Goal: Task Accomplishment & Management: Complete application form

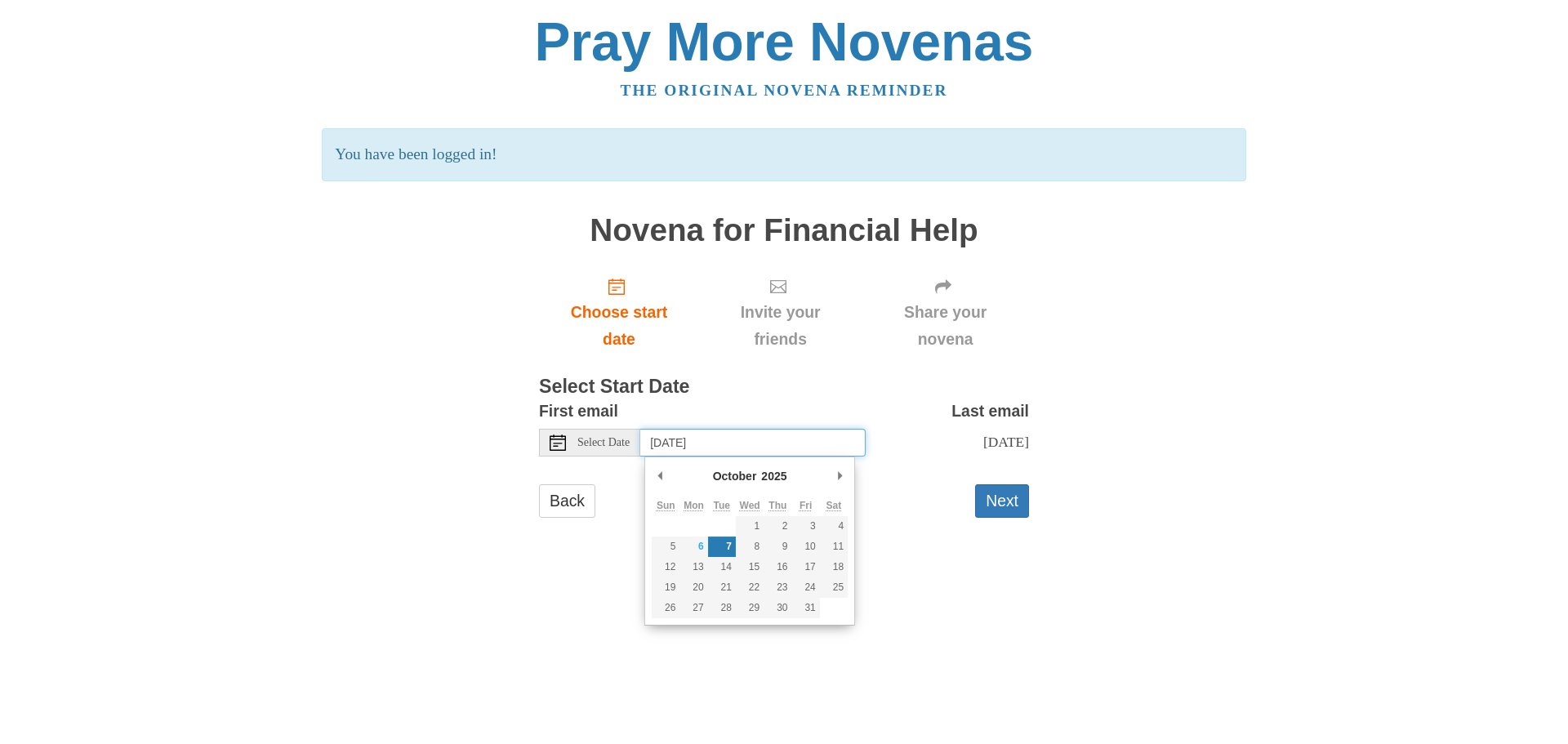
click at [774, 443] on input "Tuesday, October 7th" at bounding box center [752, 442] width 225 height 27
type input "Monday, October 6th"
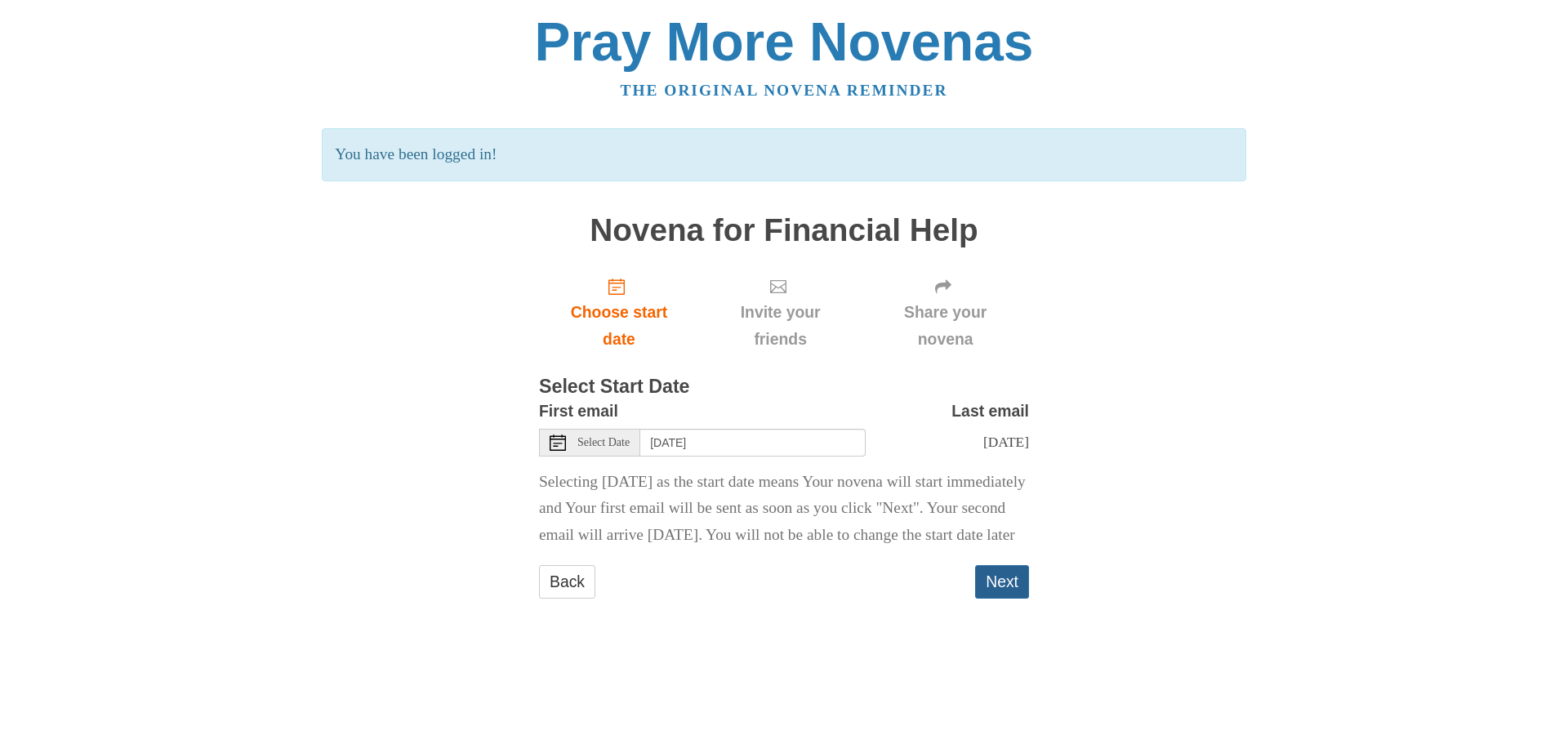
click at [1004, 599] on button "Next" at bounding box center [1001, 582] width 54 height 34
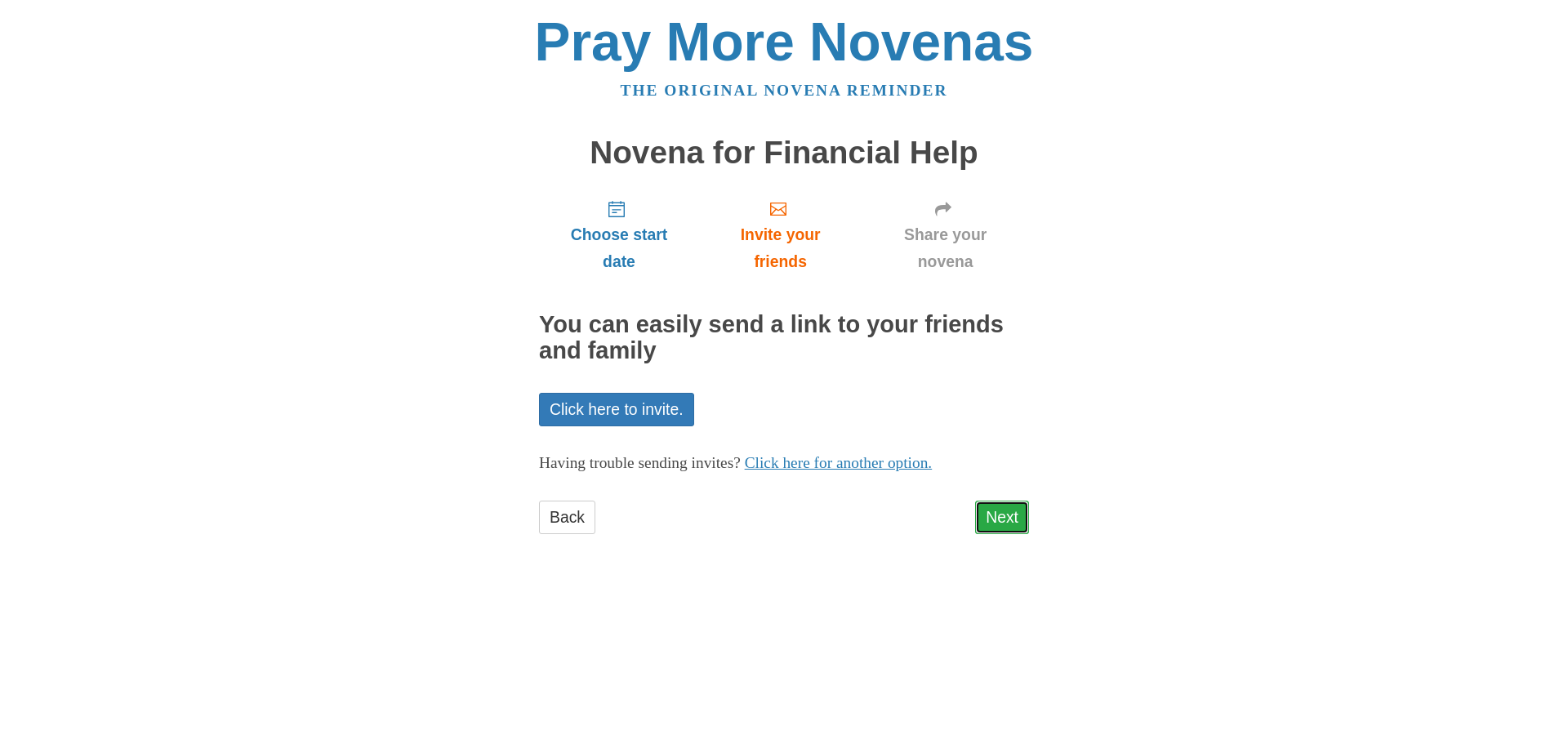
click at [1006, 518] on link "Next" at bounding box center [1001, 518] width 54 height 34
